Goal: Information Seeking & Learning: Learn about a topic

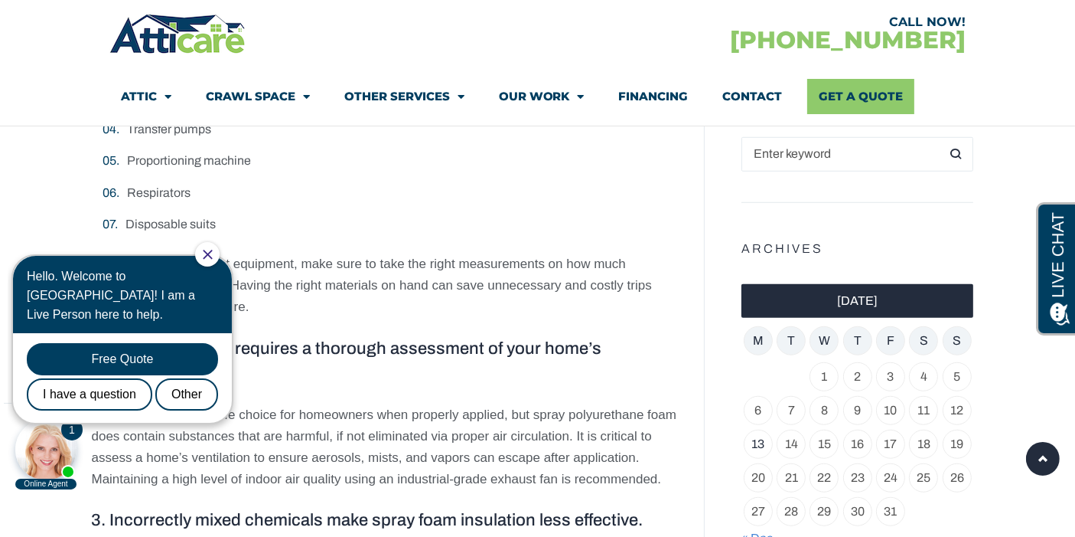
scroll to position [1093, 0]
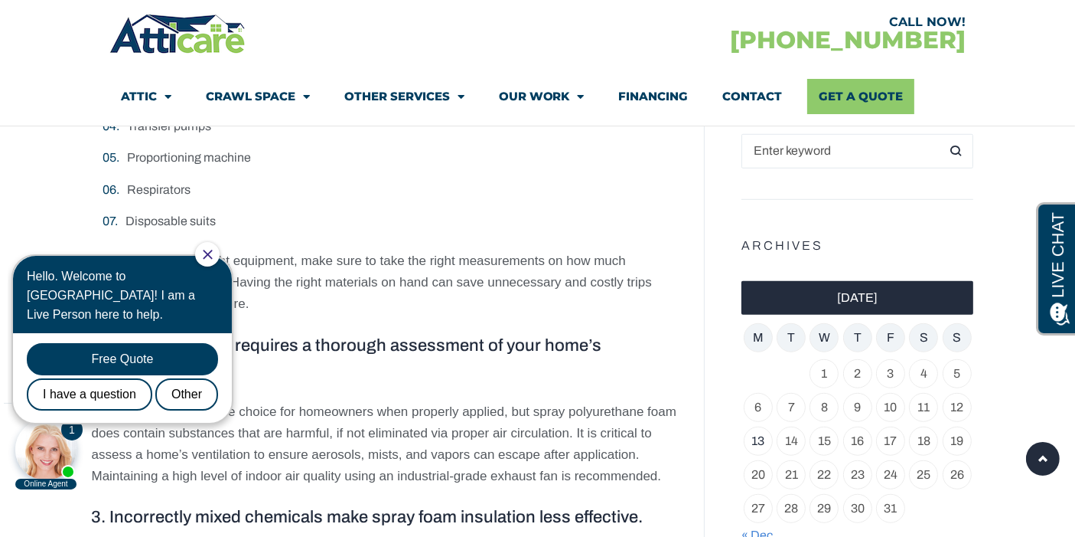
click at [212, 254] on icon "Close Chat" at bounding box center [207, 253] width 9 height 9
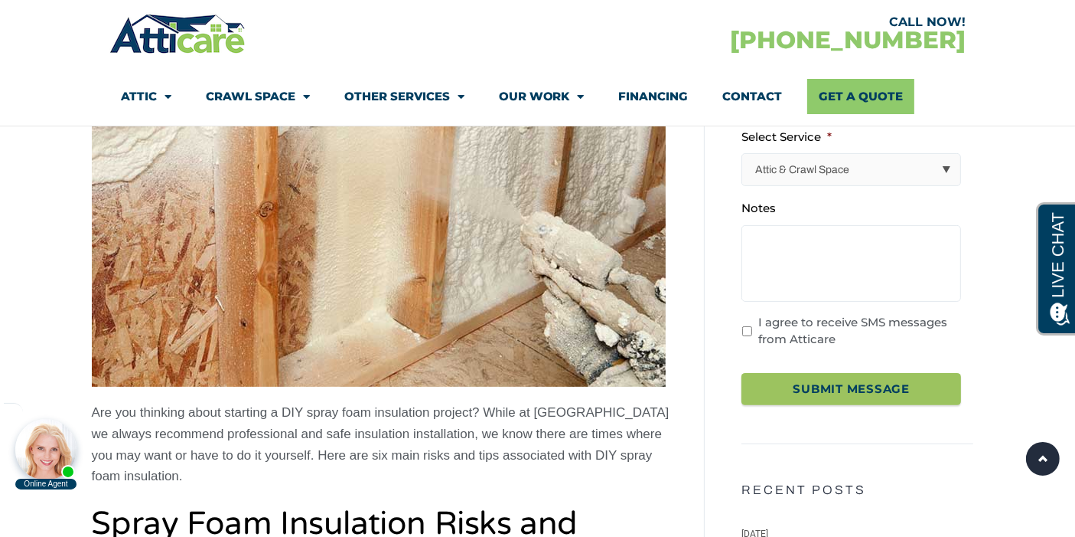
scroll to position [322, 0]
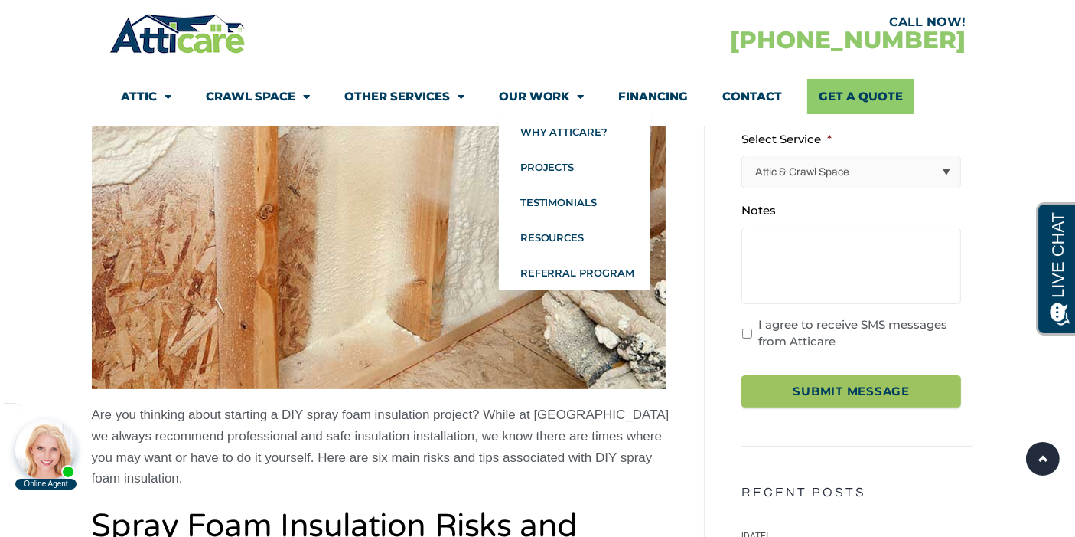
click at [568, 93] on link "Our Work" at bounding box center [542, 96] width 86 height 35
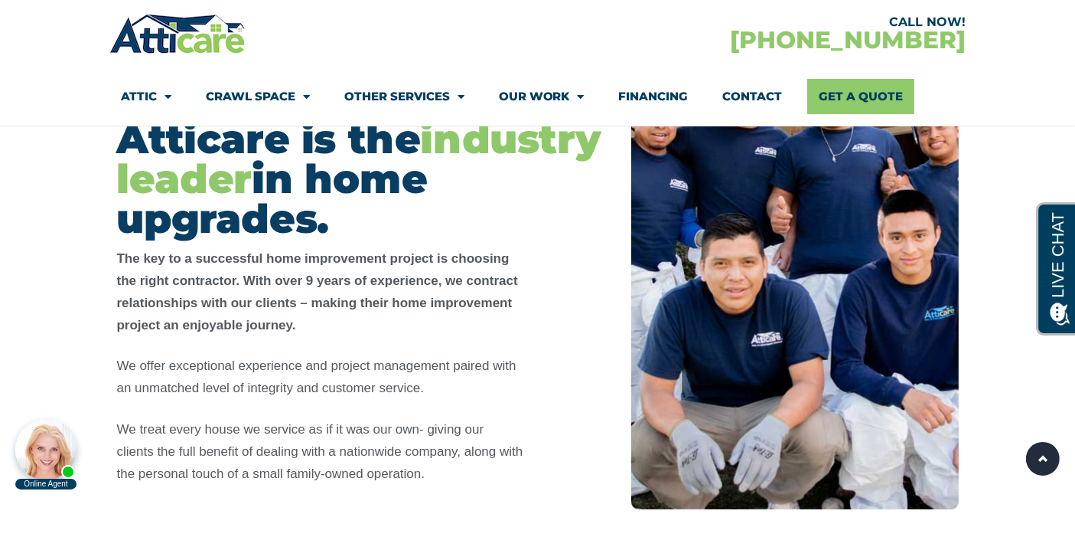
scroll to position [398, 0]
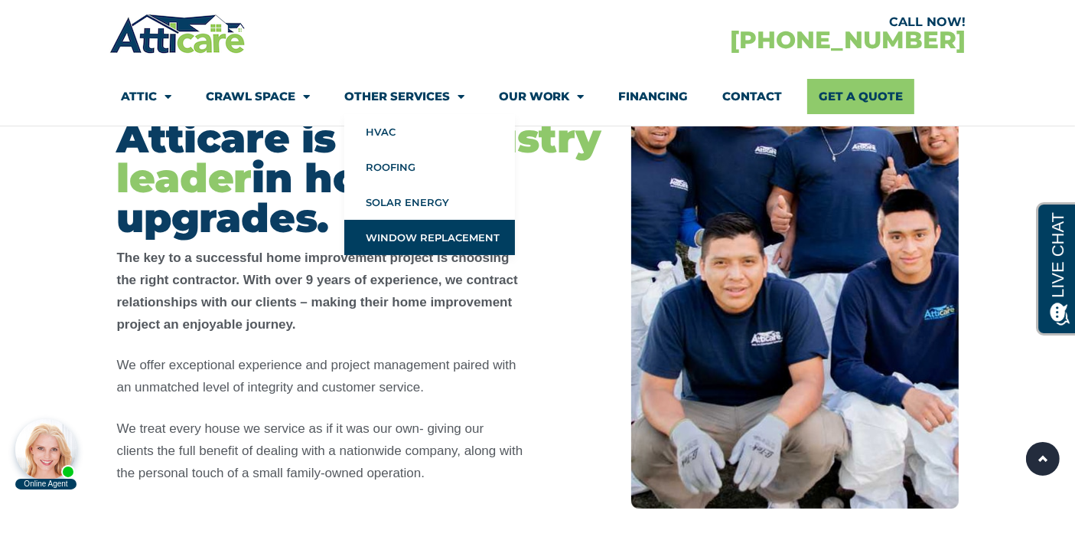
click at [426, 233] on link "Window Replacement" at bounding box center [429, 237] width 171 height 35
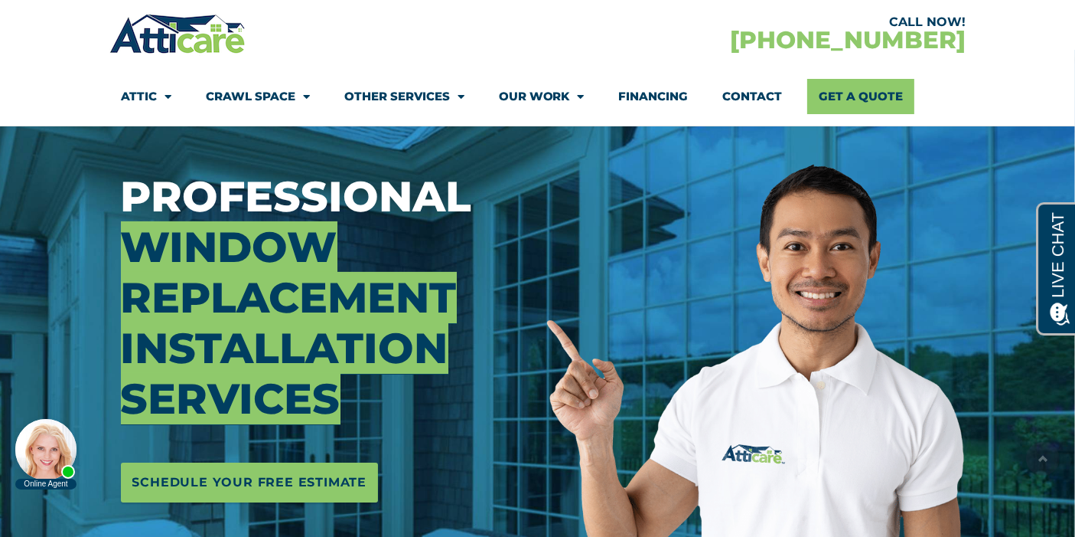
scroll to position [116, 0]
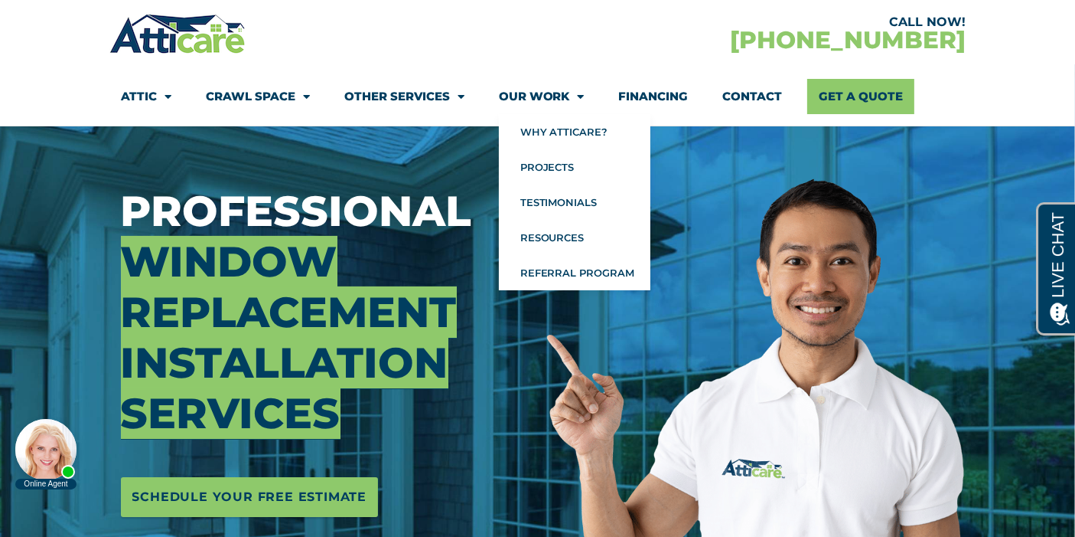
click at [557, 102] on link "Our Work" at bounding box center [542, 96] width 86 height 35
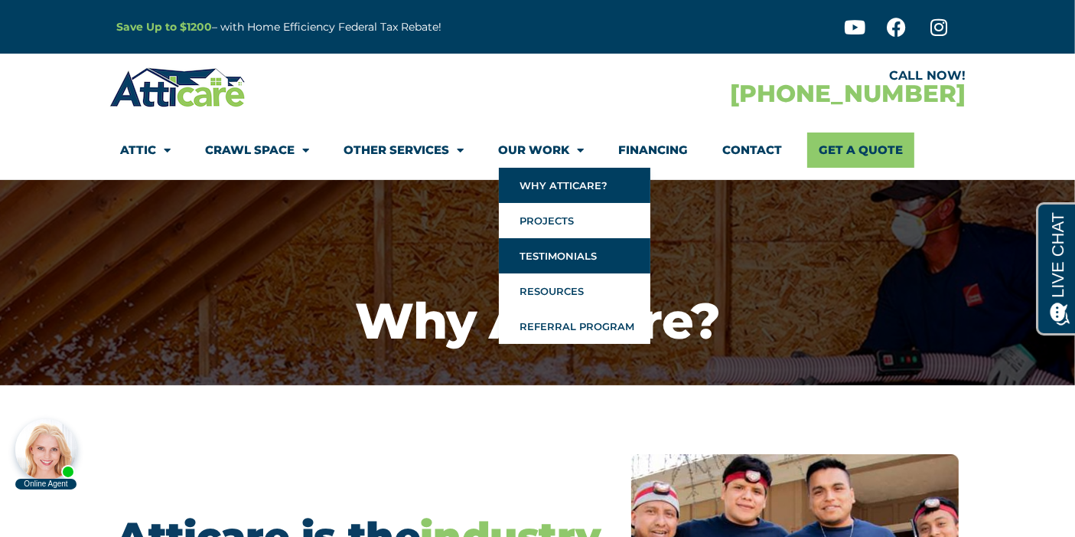
click at [564, 250] on link "Testimonials" at bounding box center [575, 255] width 152 height 35
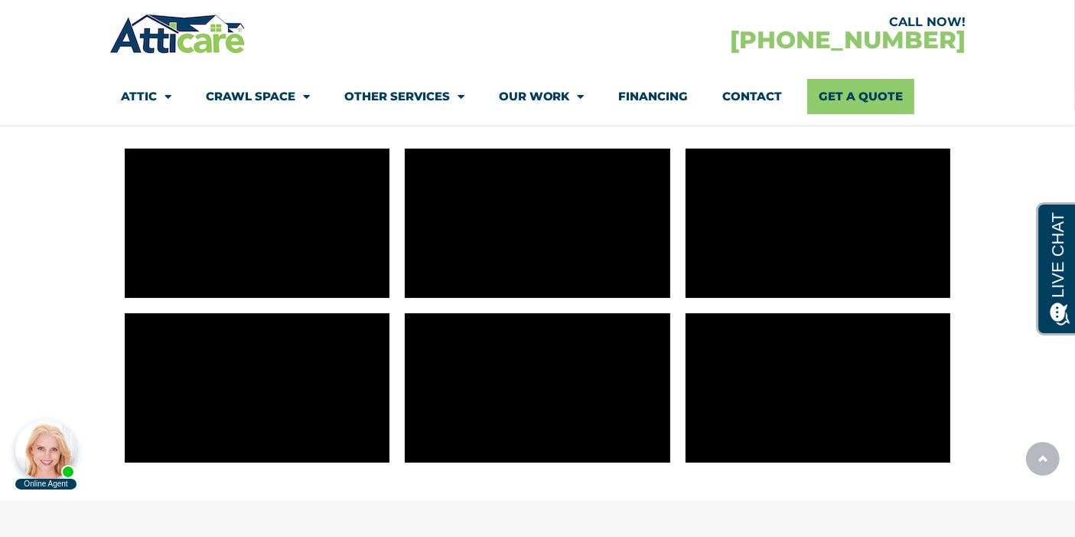
scroll to position [277, 0]
